Goal: Find specific fact: Find specific fact

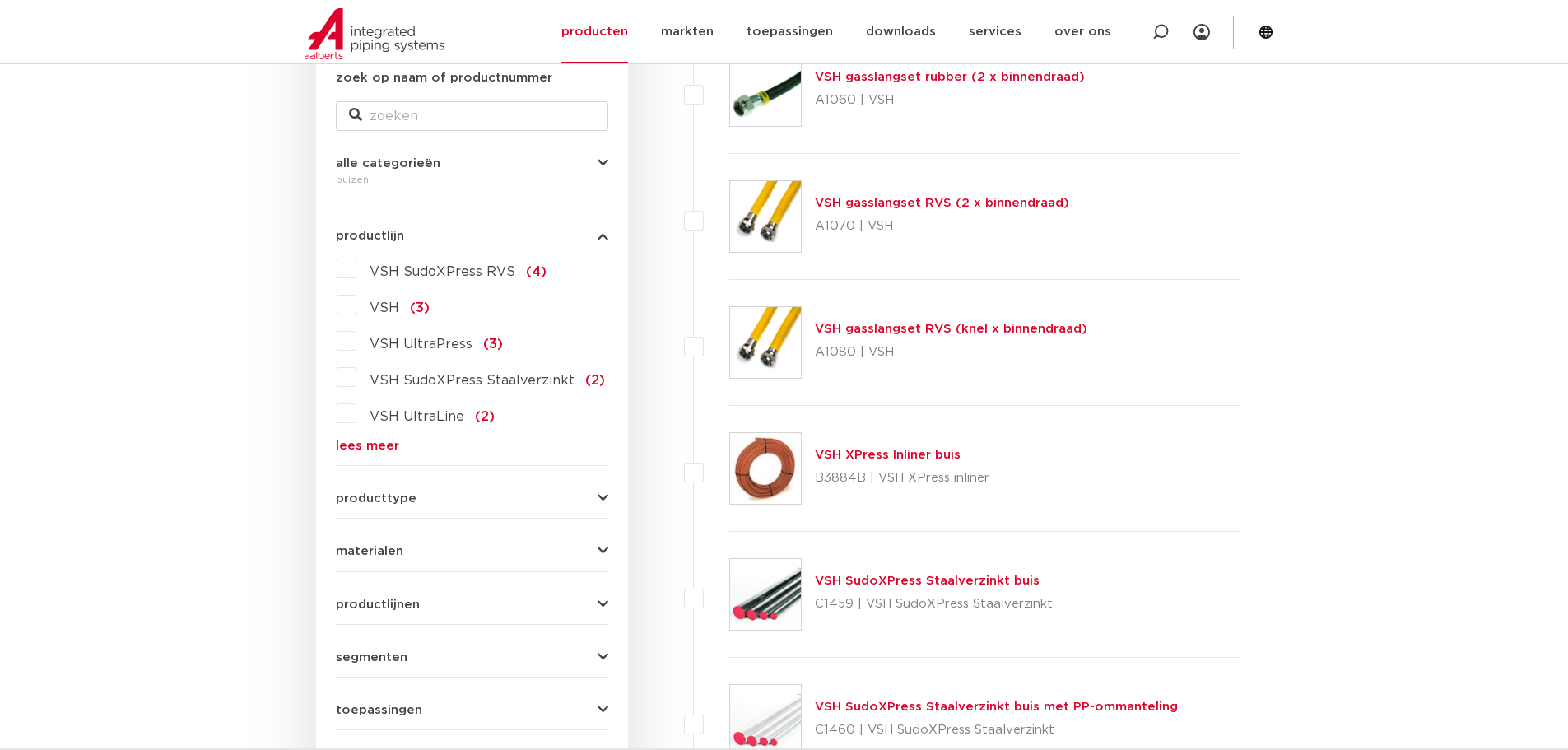
scroll to position [329, 0]
click at [602, 546] on icon "button" at bounding box center [603, 550] width 11 height 13
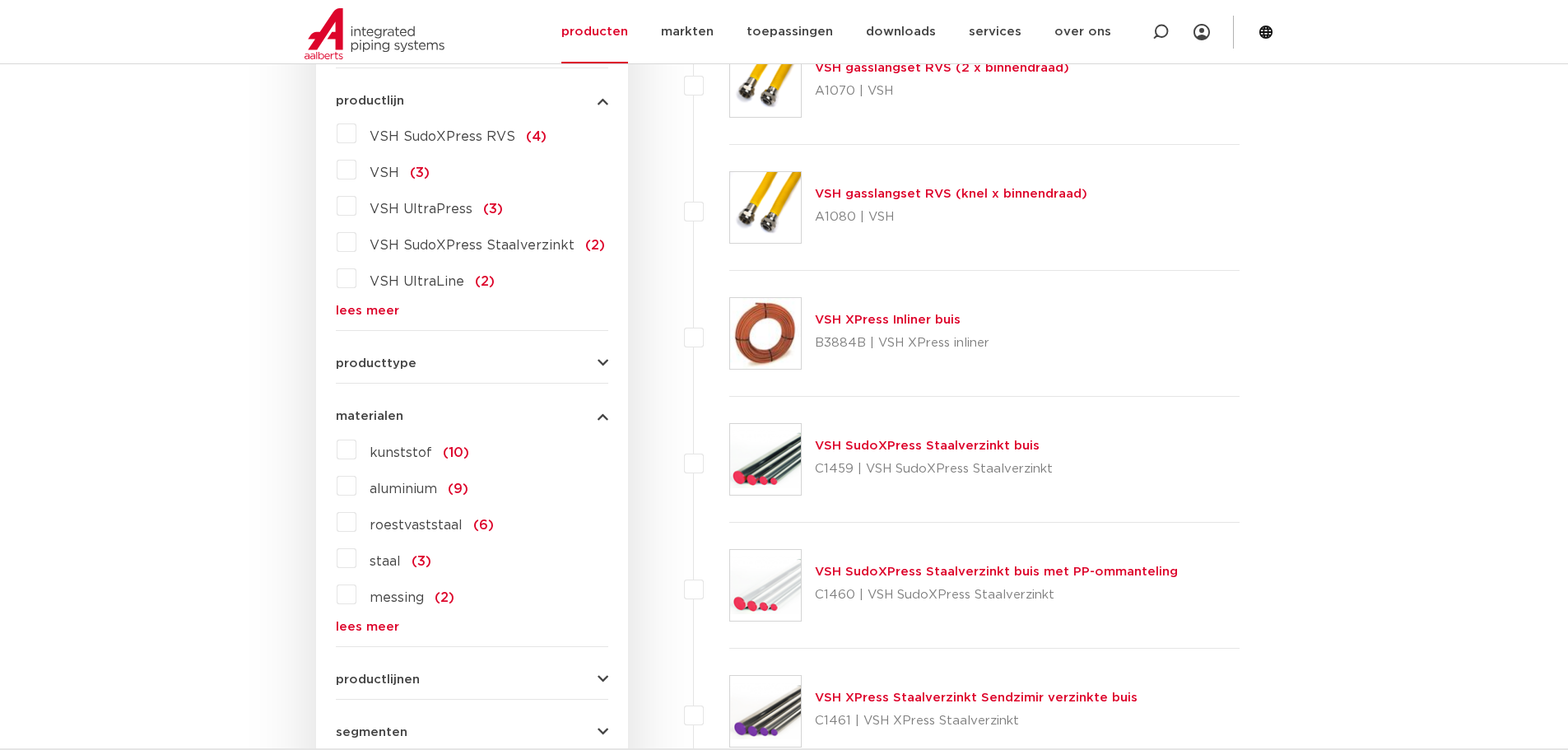
scroll to position [494, 0]
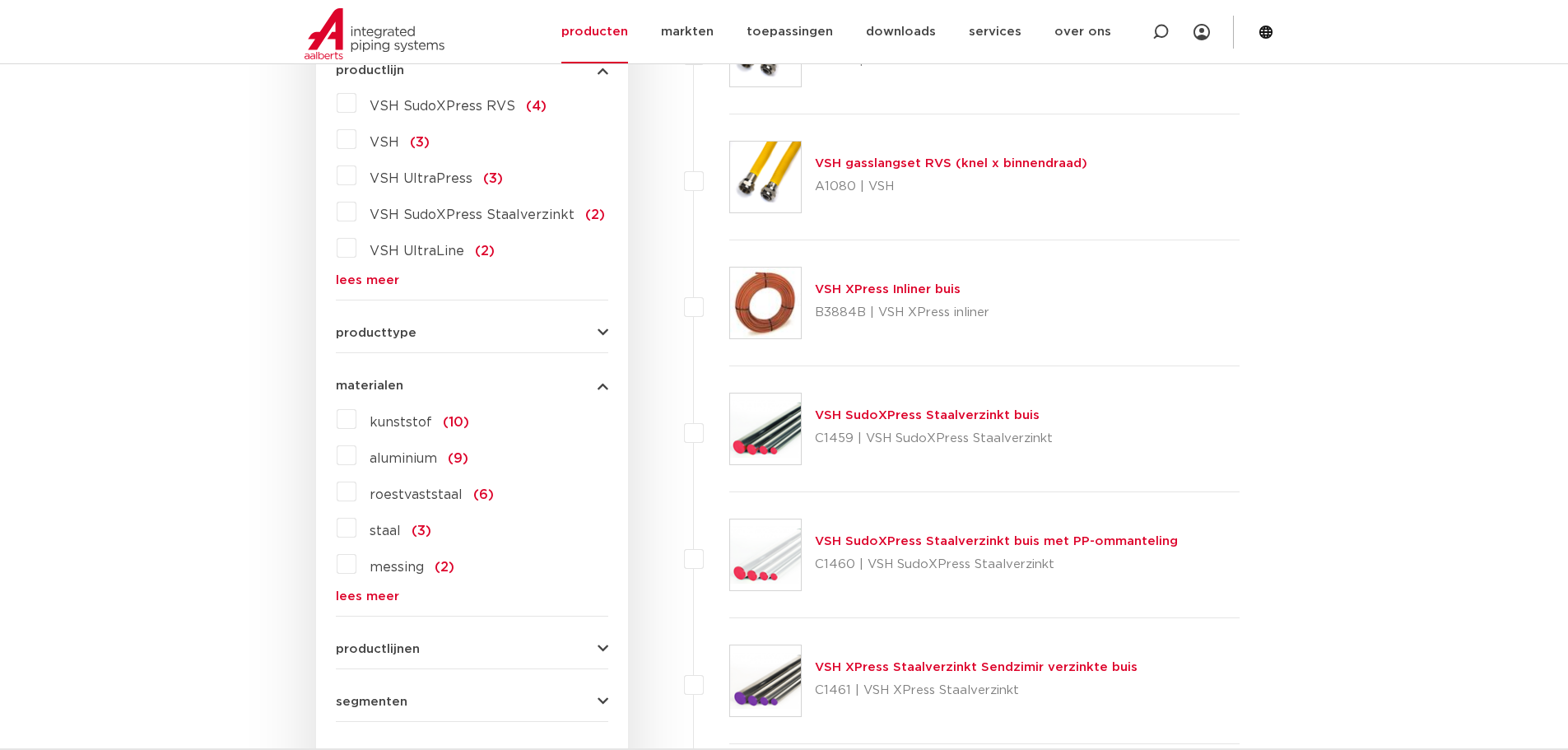
click at [356, 491] on label "roestvaststaal (6)" at bounding box center [425, 491] width 137 height 26
click at [0, 0] on input "roestvaststaal (6)" at bounding box center [0, 0] width 0 height 0
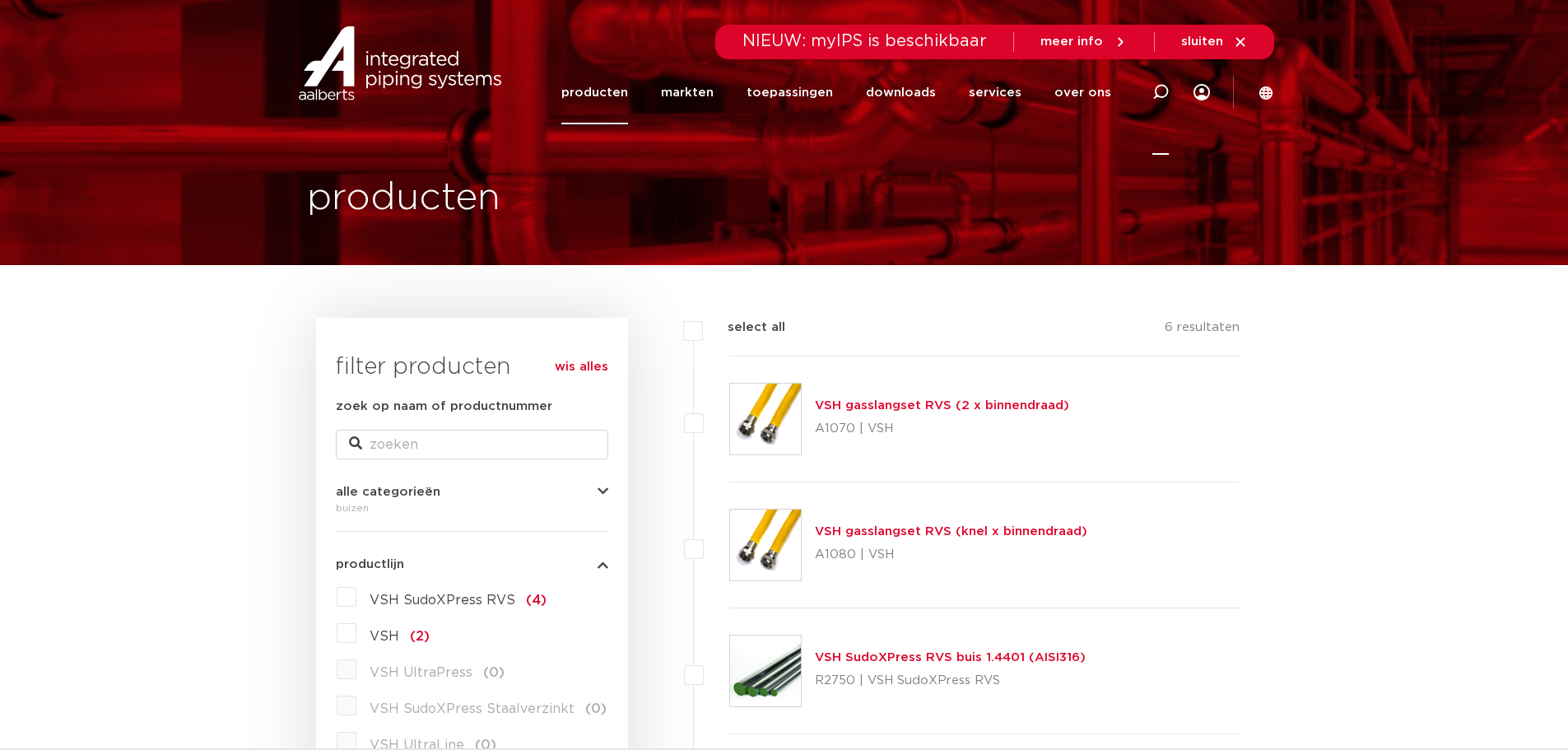
click at [1157, 96] on icon at bounding box center [1161, 92] width 20 height 20
paste input "6117958"
type input "6117958"
click button "Zoeken" at bounding box center [0, 0] width 0 height 0
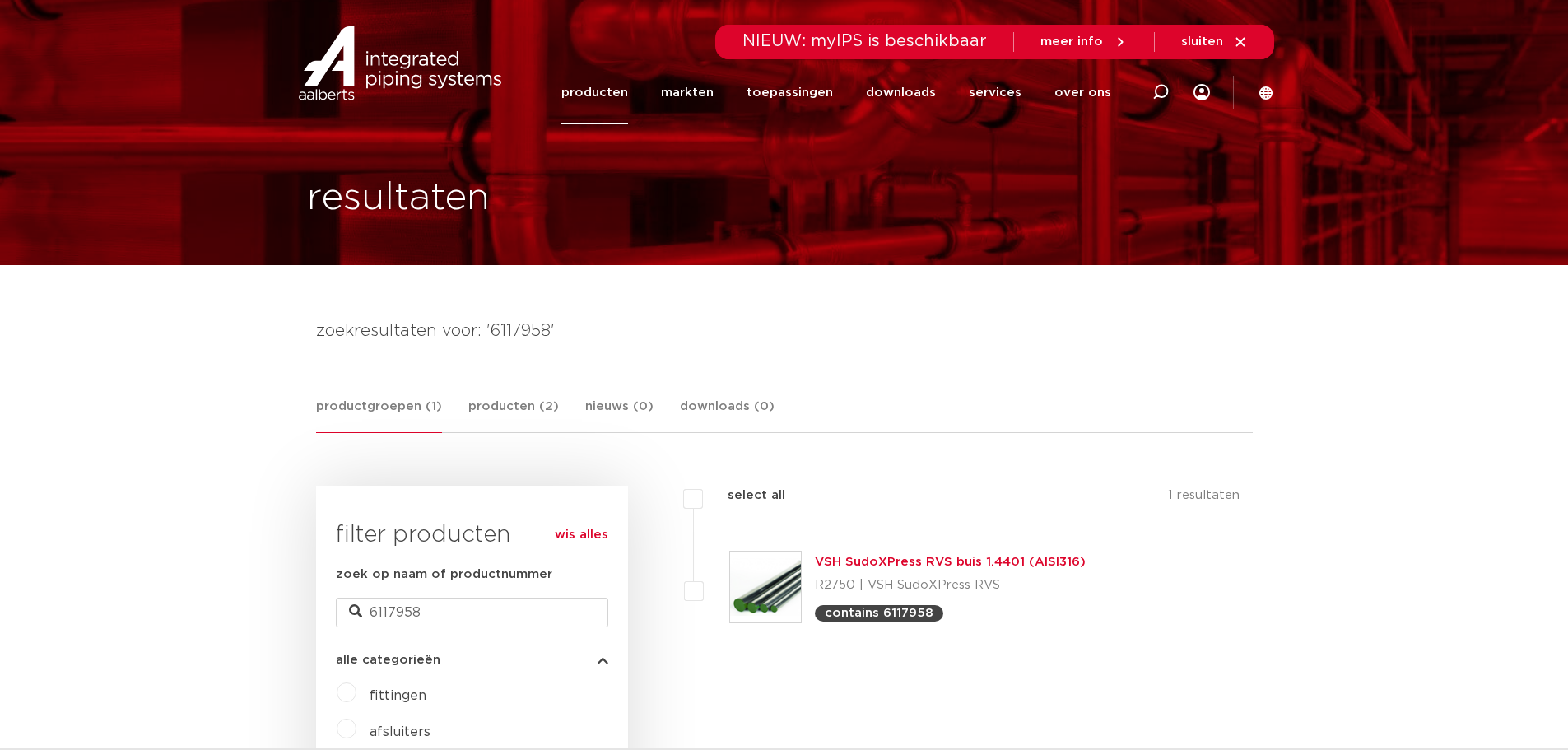
click at [897, 563] on link "VSH SudoXPress RVS buis 1.4401 (AISI316)" at bounding box center [950, 561] width 271 height 13
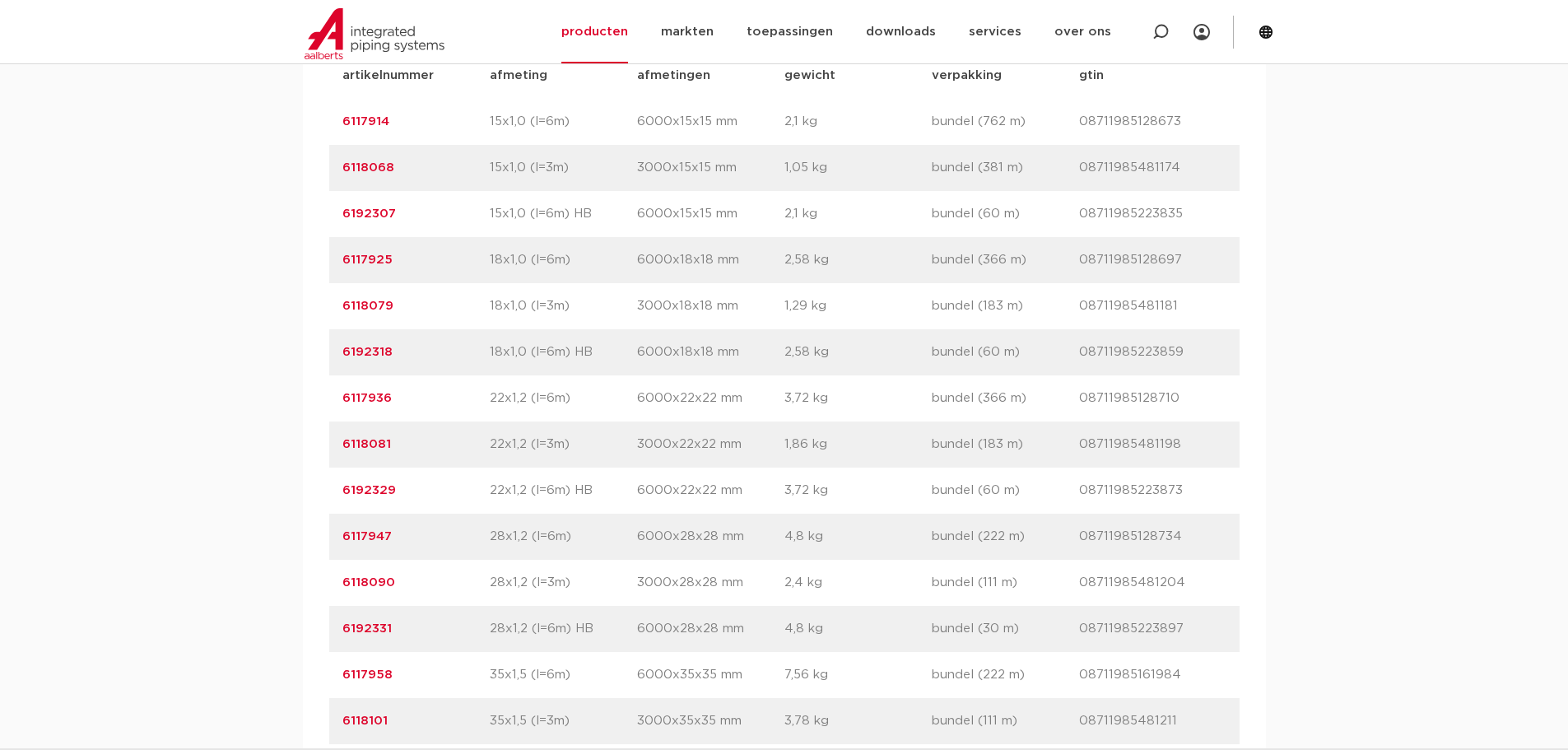
scroll to position [1234, 0]
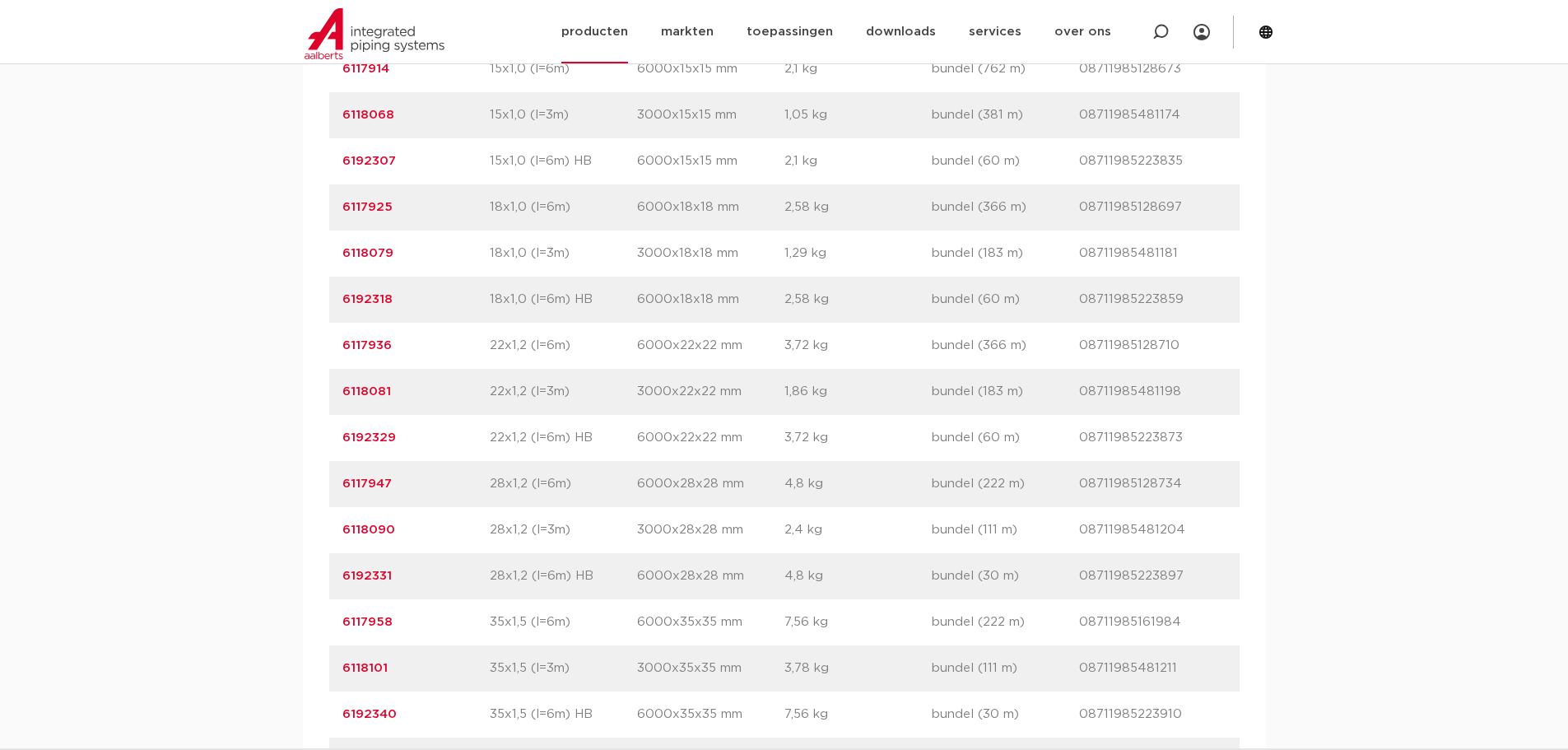
click at [1464, 28] on section "Zoeken NIEUW: myIPS is beschikbaar meer info sluiten producten markten toepassi…" at bounding box center [784, 32] width 1568 height 64
click at [380, 628] on link "6117958" at bounding box center [368, 622] width 50 height 13
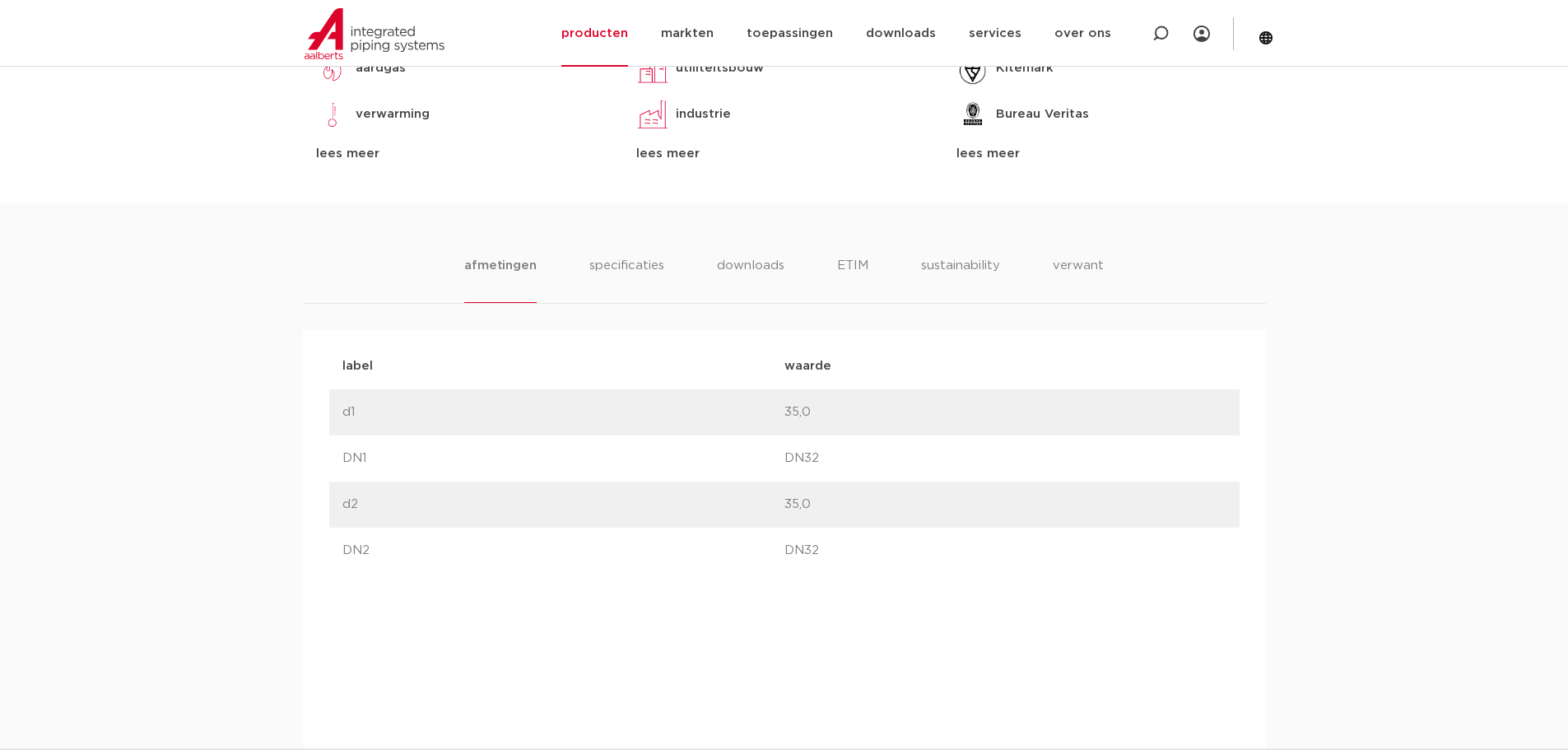
scroll to position [988, 0]
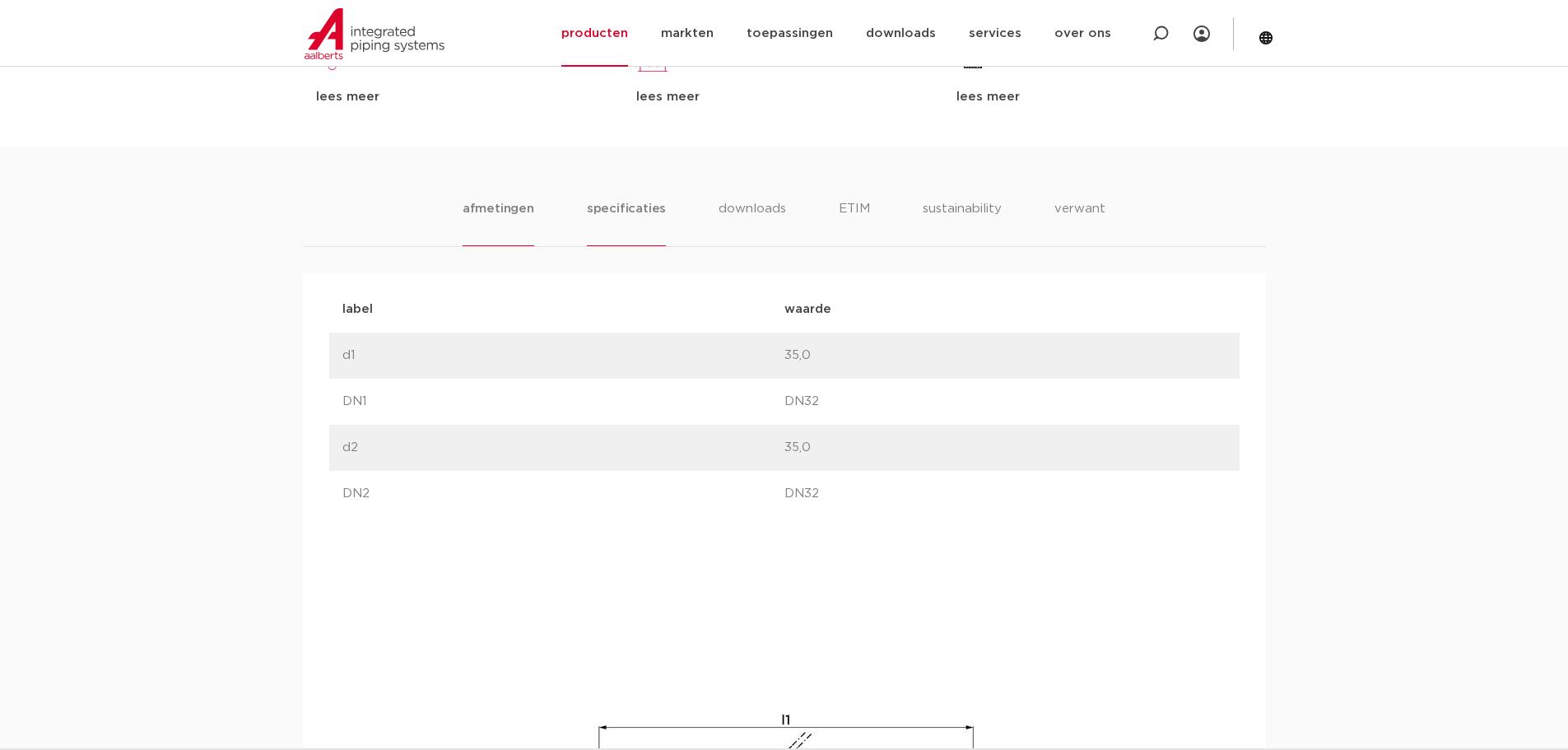
click at [632, 209] on li "specificaties" at bounding box center [626, 223] width 79 height 47
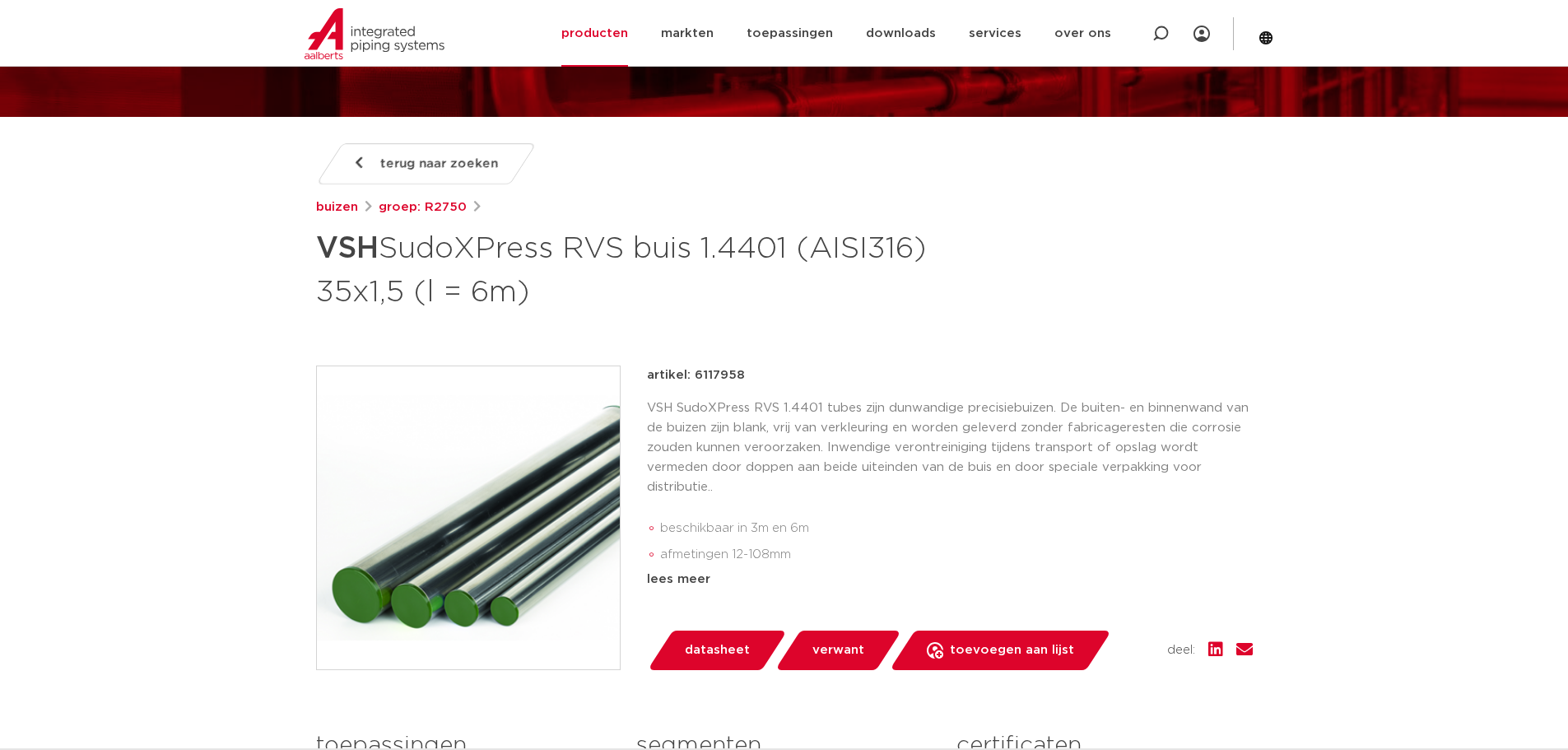
scroll to position [164, 0]
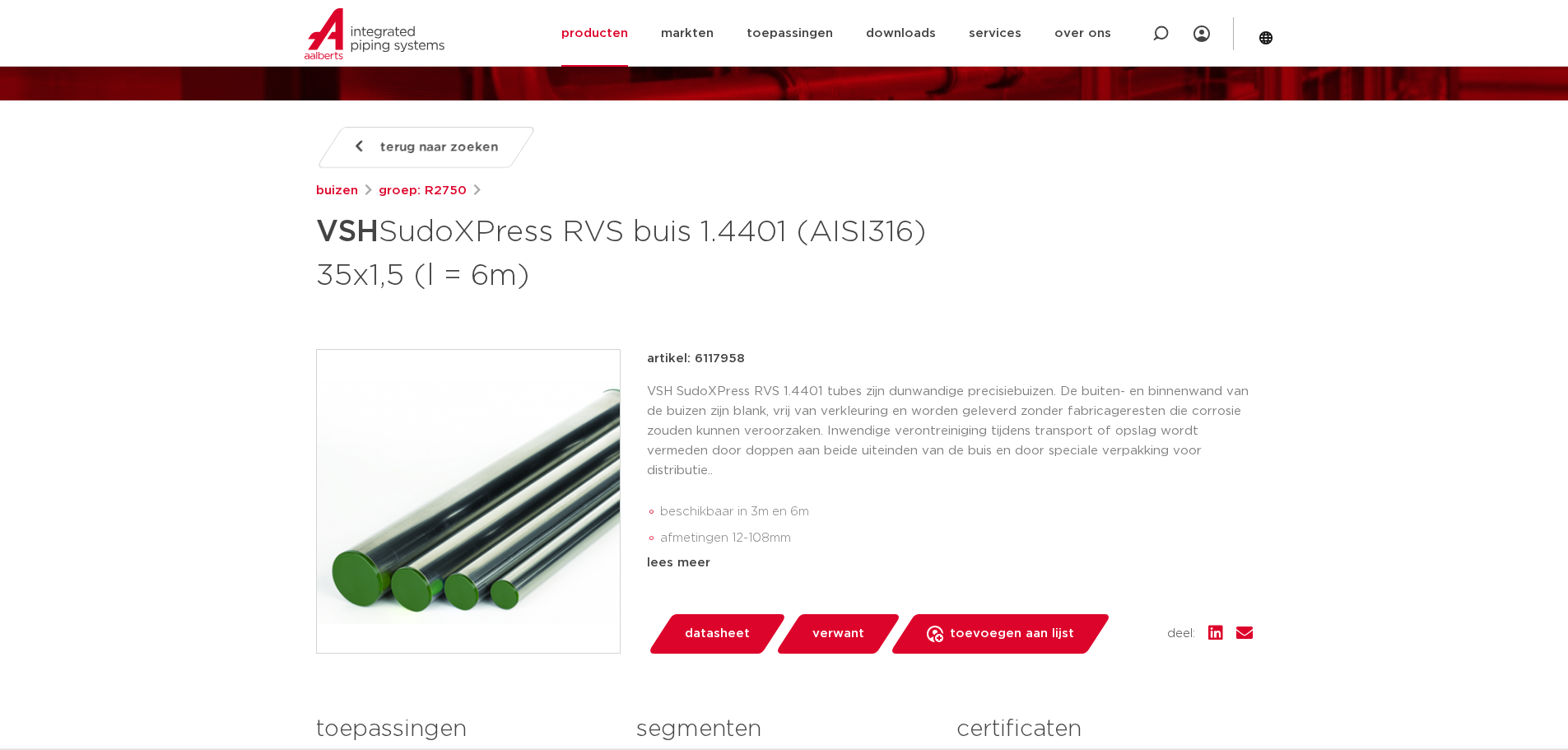
click at [1224, 332] on div "terug naar zoeken buizen groep: R2750 VSH SudoXPress RVS buis 1.4401 (AISI316) …" at bounding box center [784, 548] width 963 height 843
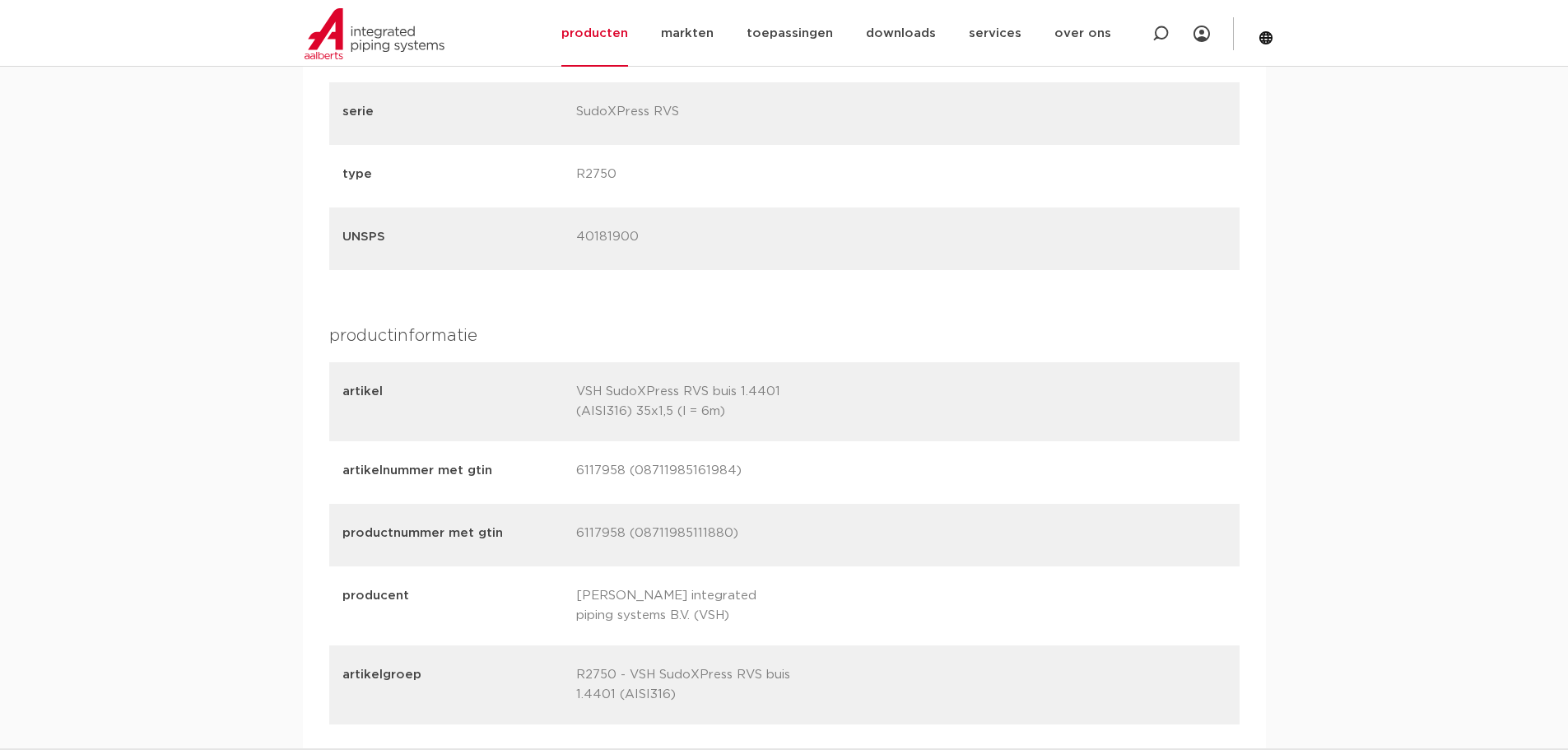
scroll to position [1976, 0]
